Goal: Communication & Community: Answer question/provide support

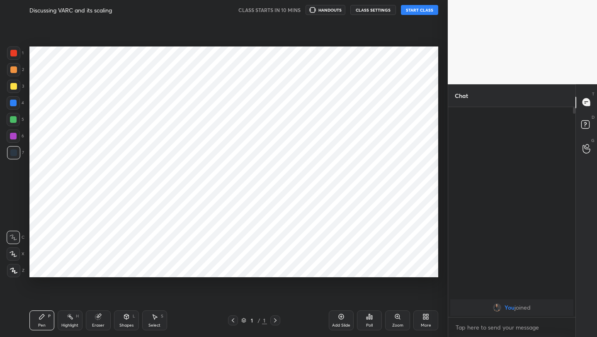
scroll to position [284, 415]
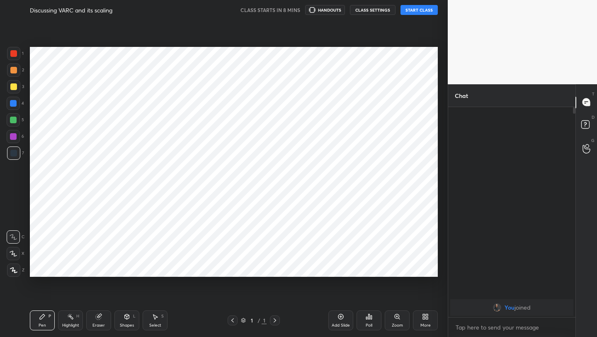
scroll to position [41168, 41037]
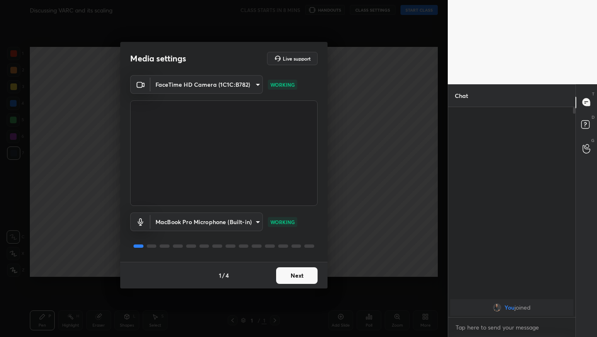
click at [301, 277] on button "Next" at bounding box center [296, 275] width 41 height 17
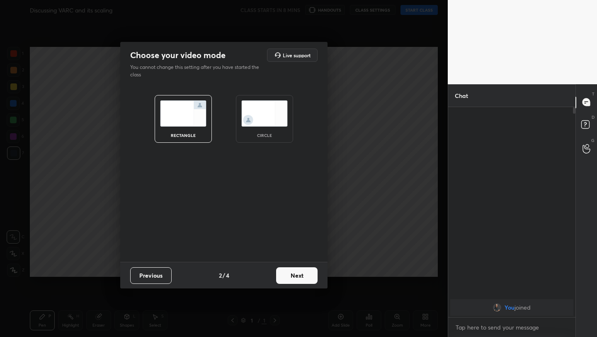
click at [301, 277] on button "Next" at bounding box center [296, 275] width 41 height 17
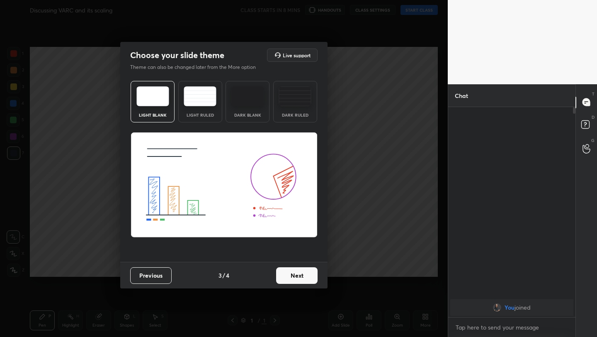
click at [301, 277] on button "Next" at bounding box center [296, 275] width 41 height 17
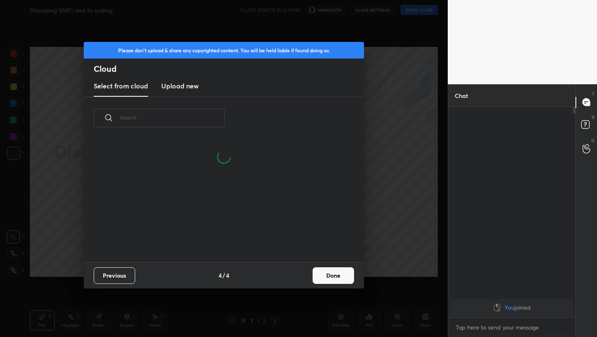
click at [327, 274] on button "Done" at bounding box center [333, 275] width 41 height 17
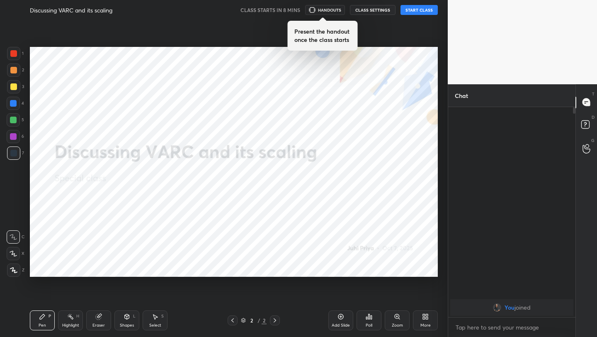
scroll to position [0, 0]
click at [417, 9] on button "START CLASS" at bounding box center [418, 10] width 37 height 10
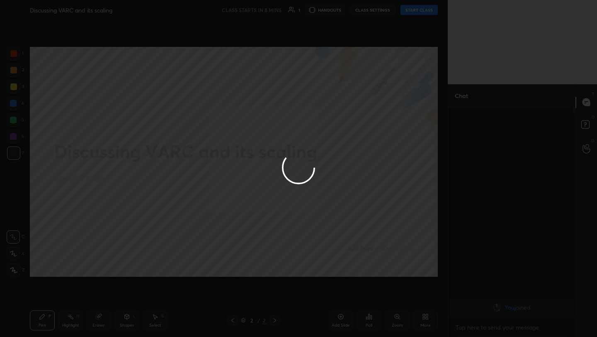
type textarea "x"
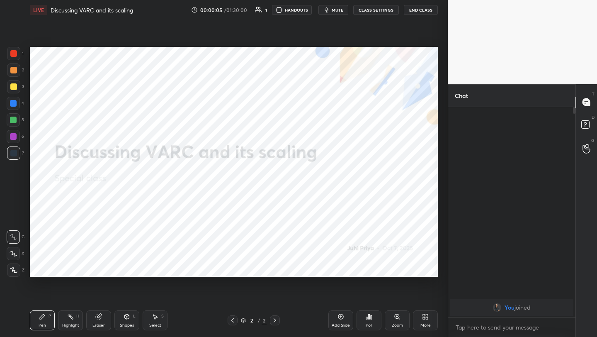
click at [333, 13] on button "mute" at bounding box center [333, 10] width 30 height 10
click at [426, 319] on icon at bounding box center [425, 316] width 7 height 7
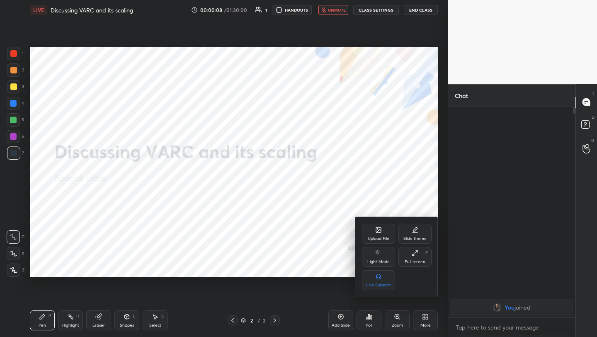
click at [384, 233] on div "Upload File" at bounding box center [378, 233] width 33 height 20
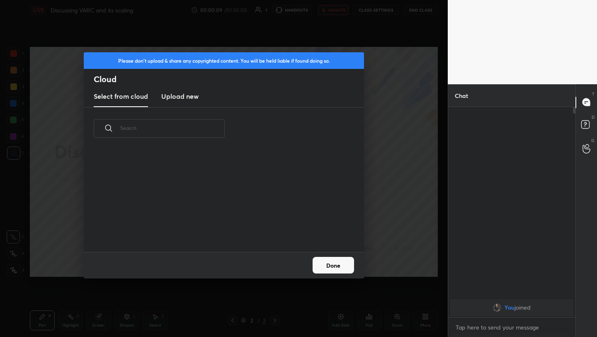
scroll to position [102, 266]
click at [187, 96] on h3 "Upload new" at bounding box center [179, 96] width 37 height 10
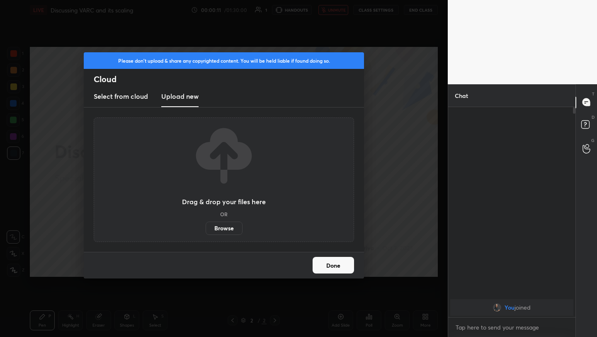
click at [228, 224] on label "Browse" at bounding box center [224, 227] width 37 height 13
click at [206, 224] on input "Browse" at bounding box center [206, 227] width 0 height 13
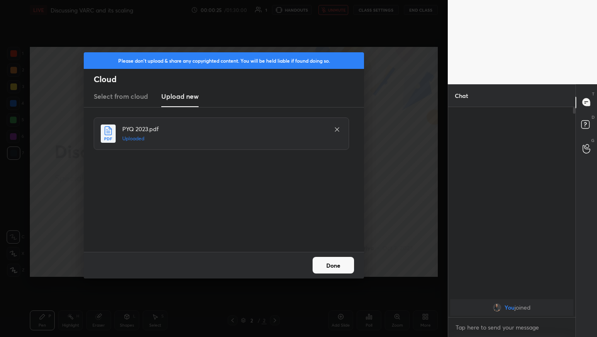
click at [337, 131] on icon at bounding box center [337, 129] width 7 height 7
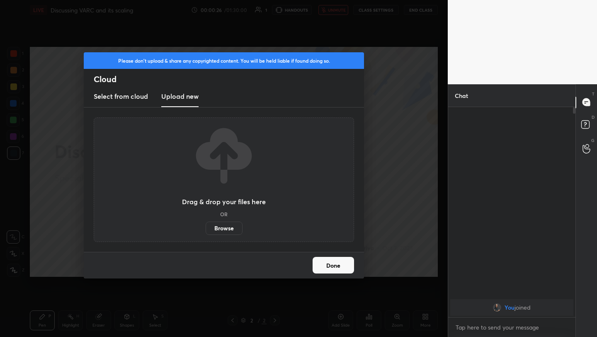
click at [223, 226] on label "Browse" at bounding box center [224, 227] width 37 height 13
click at [206, 226] on input "Browse" at bounding box center [206, 227] width 0 height 13
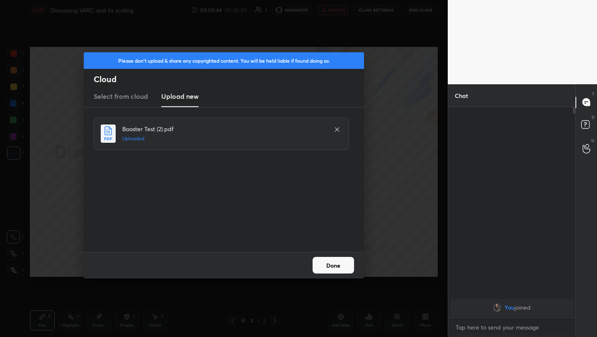
click at [333, 268] on button "Done" at bounding box center [333, 265] width 41 height 17
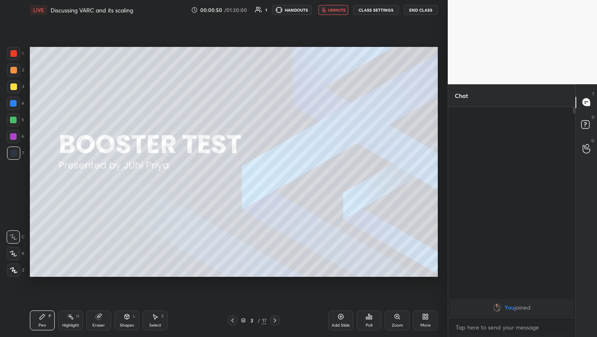
click at [272, 322] on icon at bounding box center [275, 320] width 7 height 7
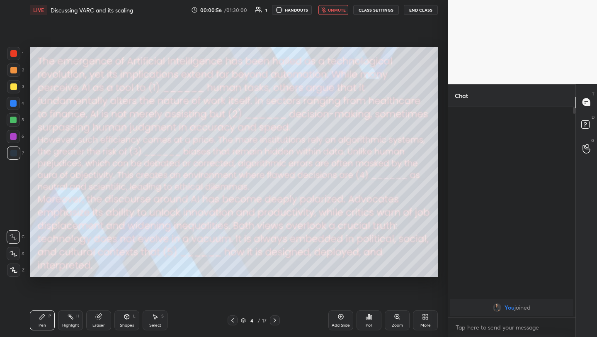
click at [272, 322] on icon at bounding box center [275, 320] width 7 height 7
click at [335, 9] on span "unmute" at bounding box center [337, 10] width 18 height 6
click at [273, 321] on icon at bounding box center [275, 320] width 7 height 7
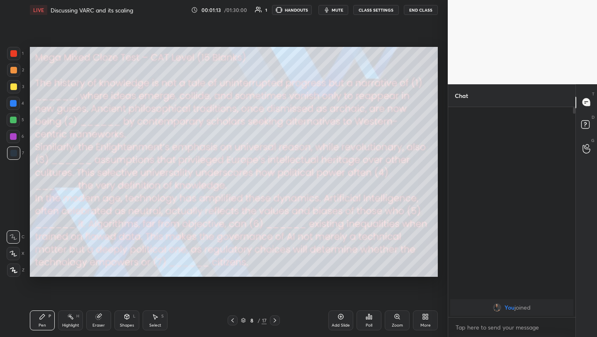
click at [273, 321] on icon at bounding box center [275, 320] width 7 height 7
click at [232, 322] on icon at bounding box center [232, 320] width 7 height 7
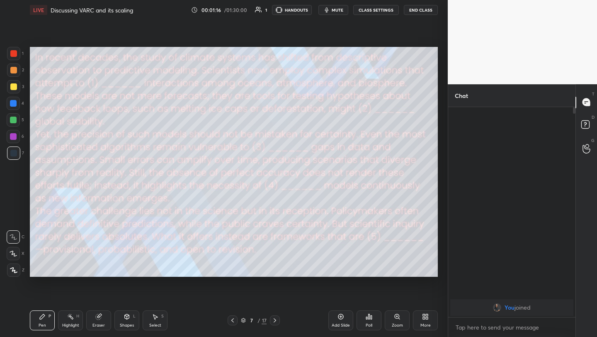
click at [275, 321] on icon at bounding box center [275, 320] width 7 height 7
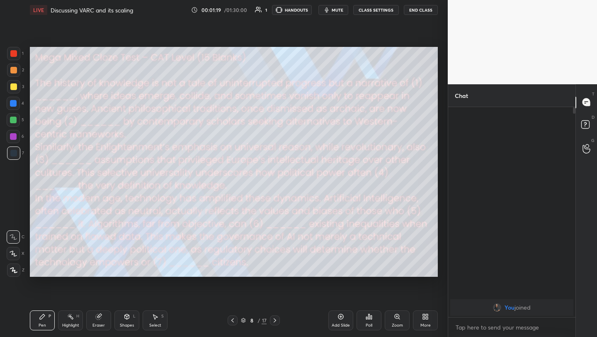
click at [234, 321] on icon at bounding box center [232, 320] width 7 height 7
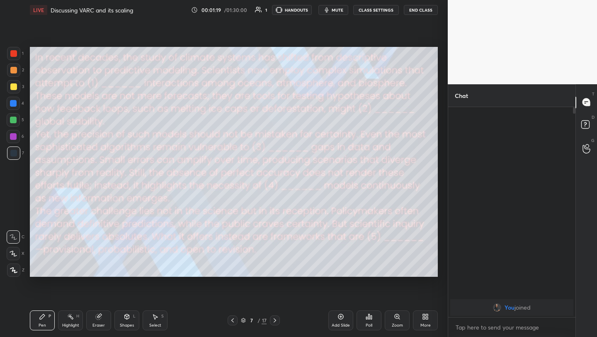
click at [234, 321] on icon at bounding box center [232, 320] width 7 height 7
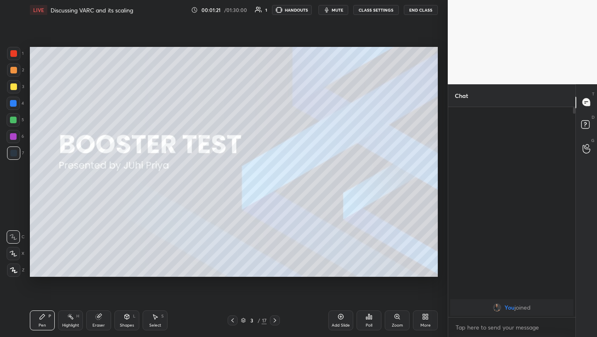
click at [234, 321] on icon at bounding box center [232, 320] width 7 height 7
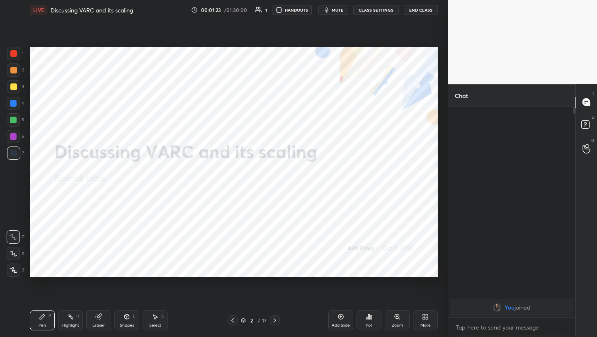
click at [273, 320] on icon at bounding box center [275, 320] width 7 height 7
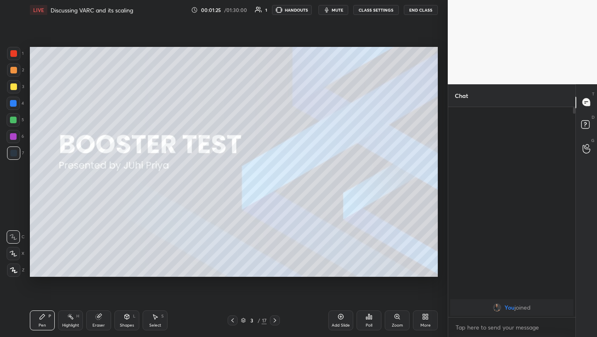
click at [429, 321] on div "More" at bounding box center [425, 320] width 25 height 20
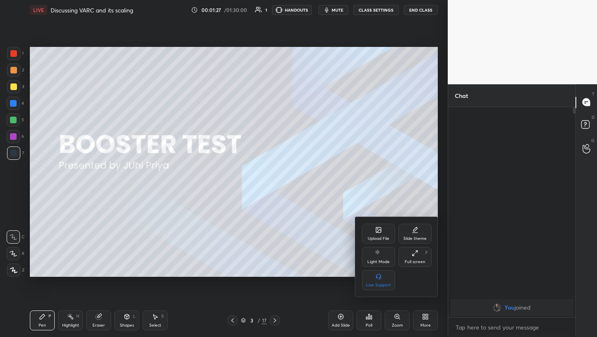
click at [383, 231] on div "Upload File" at bounding box center [378, 233] width 33 height 20
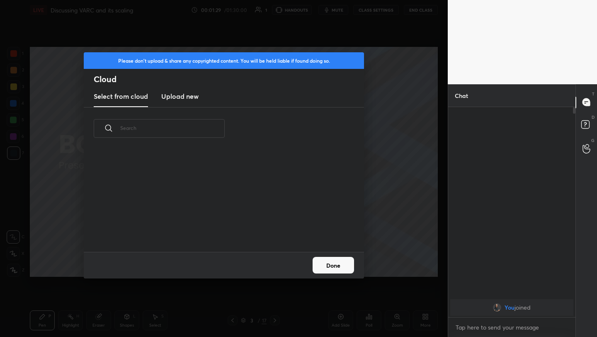
click at [186, 93] on h3 "Upload new" at bounding box center [179, 96] width 37 height 10
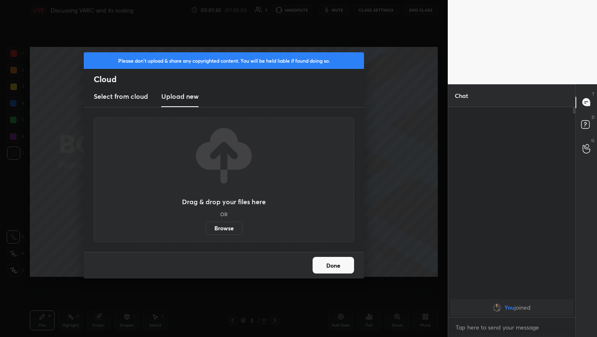
click at [227, 222] on label "Browse" at bounding box center [224, 227] width 37 height 13
click at [206, 222] on input "Browse" at bounding box center [206, 227] width 0 height 13
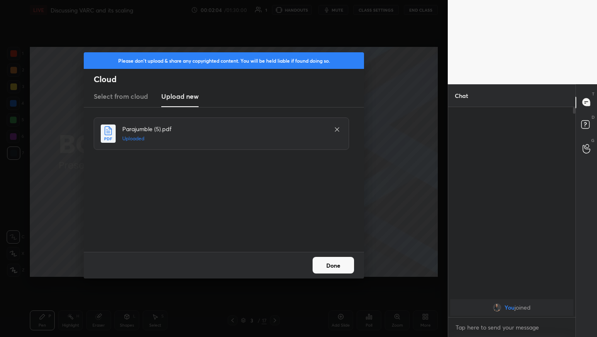
click at [321, 265] on button "Done" at bounding box center [333, 265] width 41 height 17
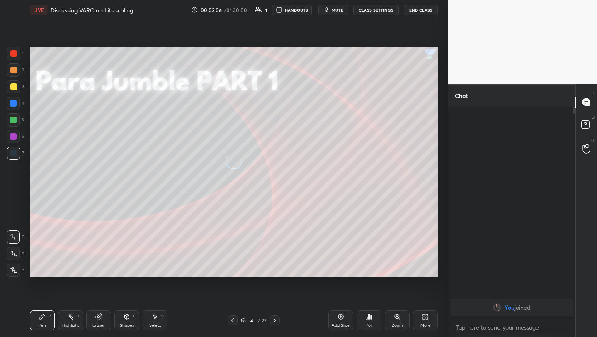
click at [336, 10] on span "mute" at bounding box center [338, 10] width 12 height 6
click at [275, 320] on icon at bounding box center [275, 320] width 2 height 4
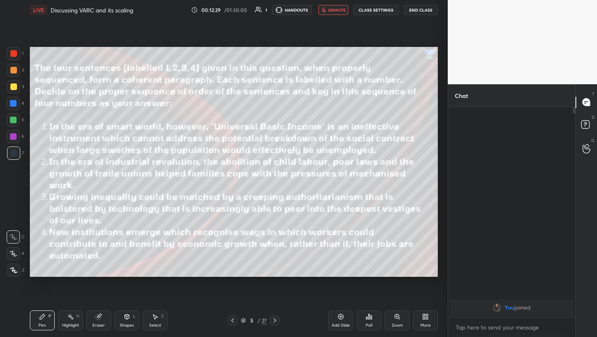
click at [332, 12] on span "unmute" at bounding box center [337, 10] width 18 height 6
click at [508, 330] on body "1 2 3 4 5 6 7 C X Z C X Z E E Erase all H H LIVE Discussing VARC and its scalin…" at bounding box center [298, 168] width 597 height 337
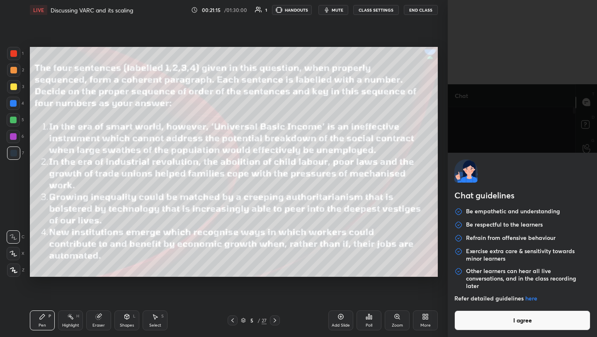
click at [508, 320] on button "I agree" at bounding box center [522, 320] width 136 height 20
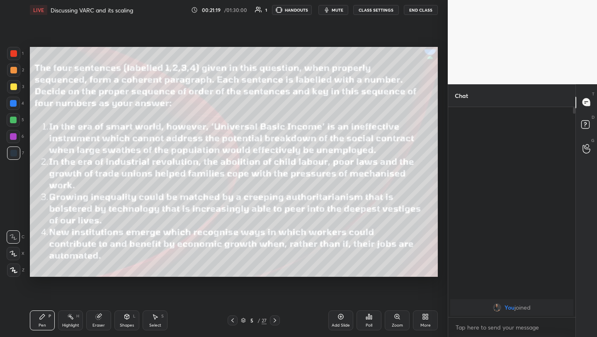
click at [16, 56] on div at bounding box center [13, 53] width 7 height 7
click at [276, 319] on icon at bounding box center [275, 320] width 7 height 7
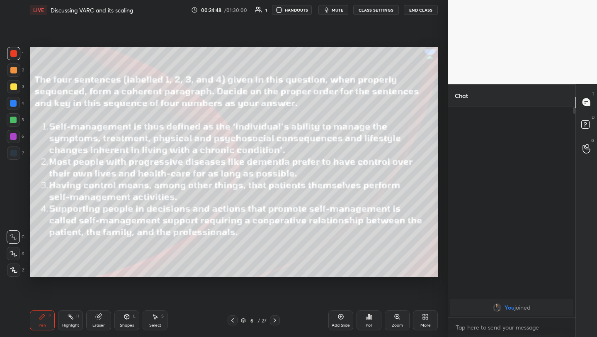
click at [338, 7] on span "mute" at bounding box center [338, 10] width 12 height 6
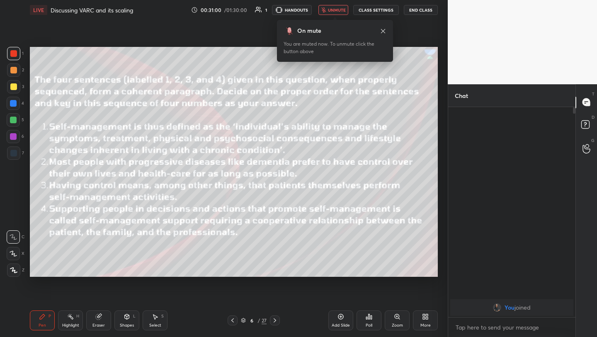
click at [339, 8] on span "unmute" at bounding box center [337, 10] width 18 height 6
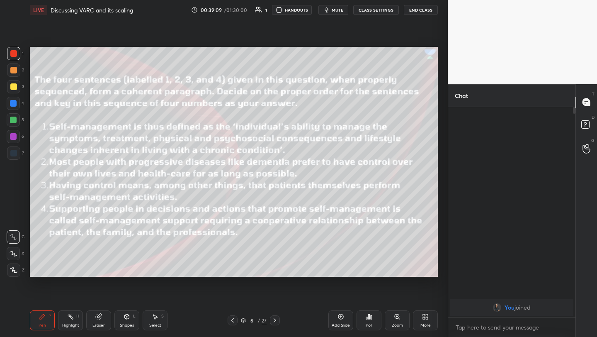
click at [276, 319] on icon at bounding box center [275, 320] width 7 height 7
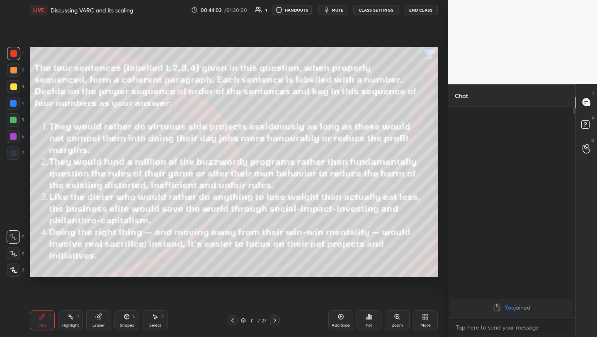
click at [338, 10] on span "mute" at bounding box center [338, 10] width 12 height 6
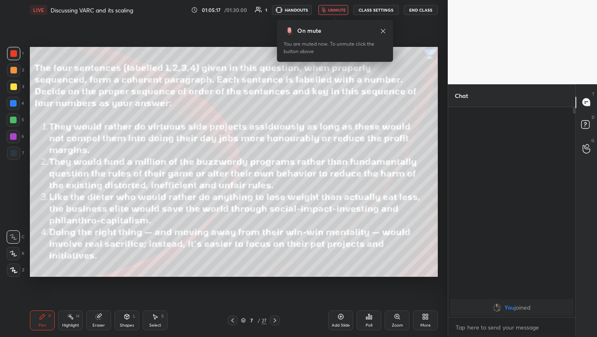
click at [275, 319] on icon at bounding box center [275, 320] width 7 height 7
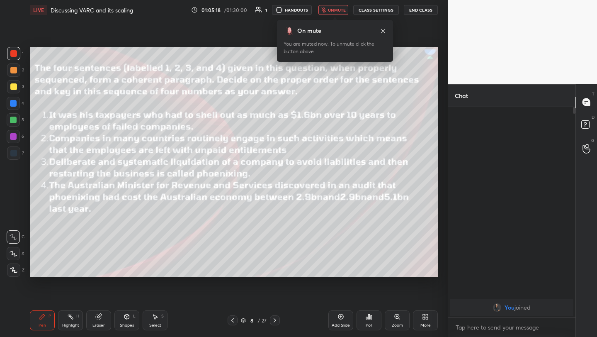
click at [275, 319] on icon at bounding box center [275, 320] width 7 height 7
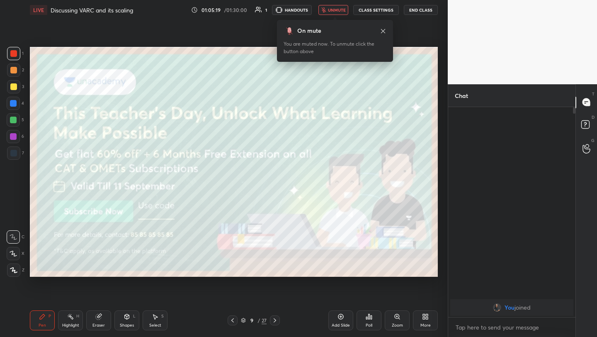
click at [275, 319] on icon at bounding box center [275, 320] width 7 height 7
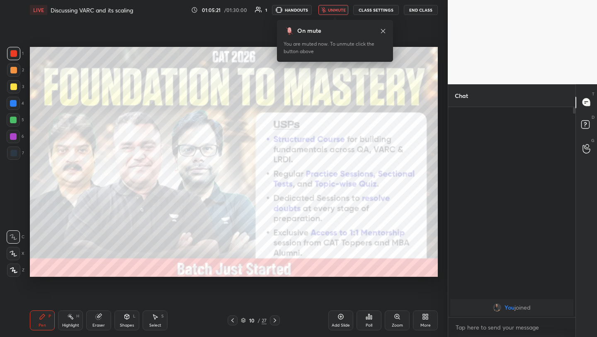
click at [275, 319] on icon at bounding box center [275, 320] width 7 height 7
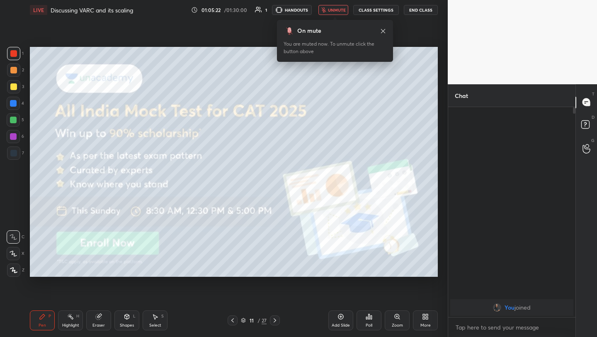
click at [275, 319] on icon at bounding box center [275, 320] width 7 height 7
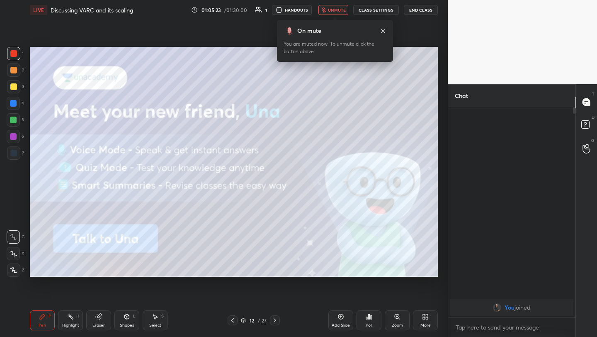
click at [275, 319] on icon at bounding box center [275, 320] width 7 height 7
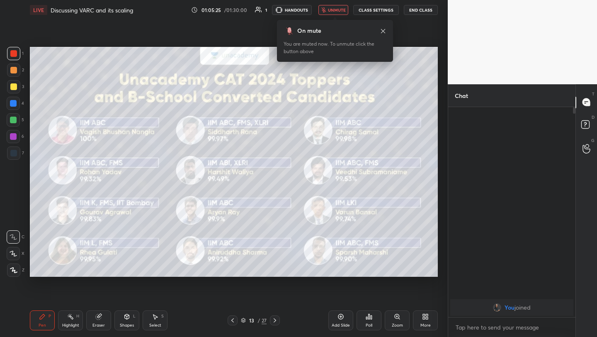
click at [275, 319] on icon at bounding box center [275, 320] width 7 height 7
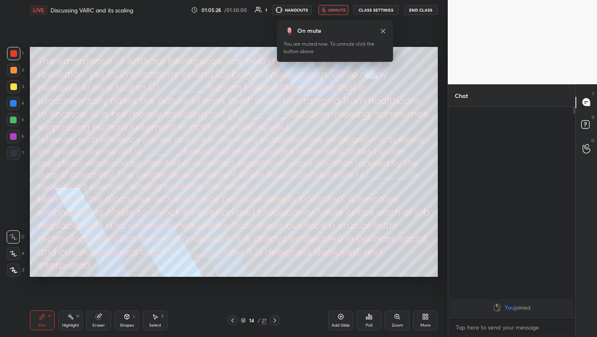
click at [221, 33] on div "Setting up your live class Poll for secs No correct answer Start poll" at bounding box center [234, 162] width 415 height 284
click at [237, 21] on div "Setting up your live class Poll for secs No correct answer Start poll" at bounding box center [234, 162] width 415 height 284
click at [423, 7] on button "End Class" at bounding box center [421, 10] width 33 height 10
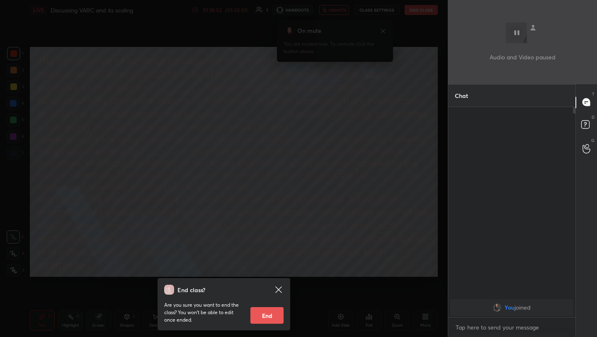
click at [272, 315] on button "End" at bounding box center [266, 315] width 33 height 17
type textarea "x"
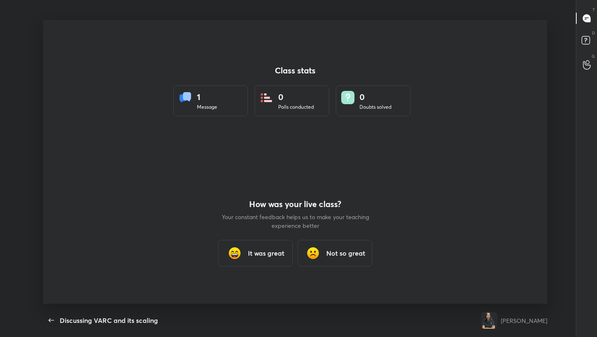
scroll to position [284, 590]
click at [282, 257] on h3 "It was great" at bounding box center [266, 253] width 36 height 10
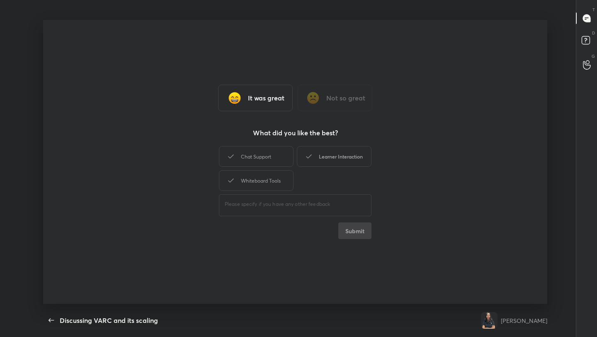
click at [321, 154] on div "Learner Interaction" at bounding box center [334, 156] width 75 height 21
click at [364, 229] on button "Submit" at bounding box center [354, 230] width 33 height 17
